Goal: Task Accomplishment & Management: Complete application form

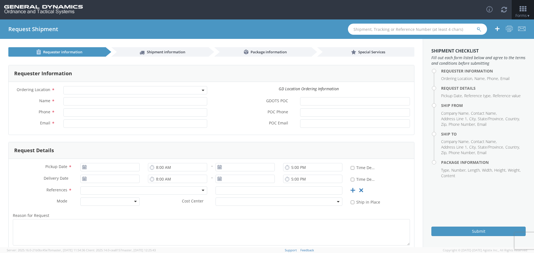
select select
click at [164, 51] on span "Shipment information" at bounding box center [166, 52] width 38 height 5
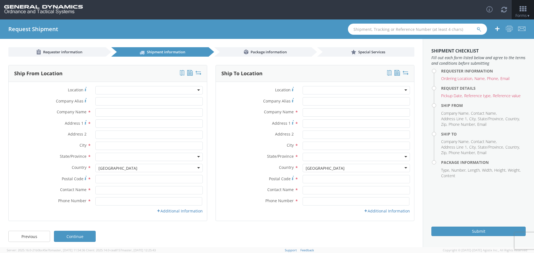
click at [197, 89] on div at bounding box center [148, 90] width 107 height 8
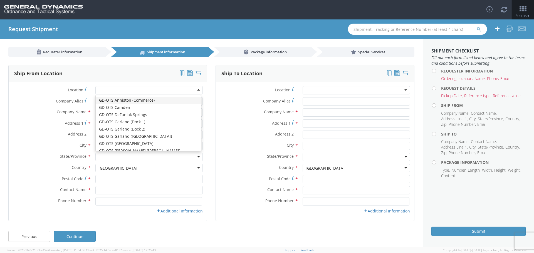
click at [158, 89] on div at bounding box center [148, 90] width 107 height 8
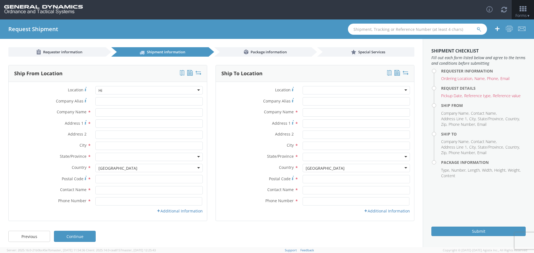
type input "H"
type input "East [GEOGRAPHIC_DATA]"
type input "Highland"
type input "[GEOGRAPHIC_DATA]"
